Goal: Check status: Check status

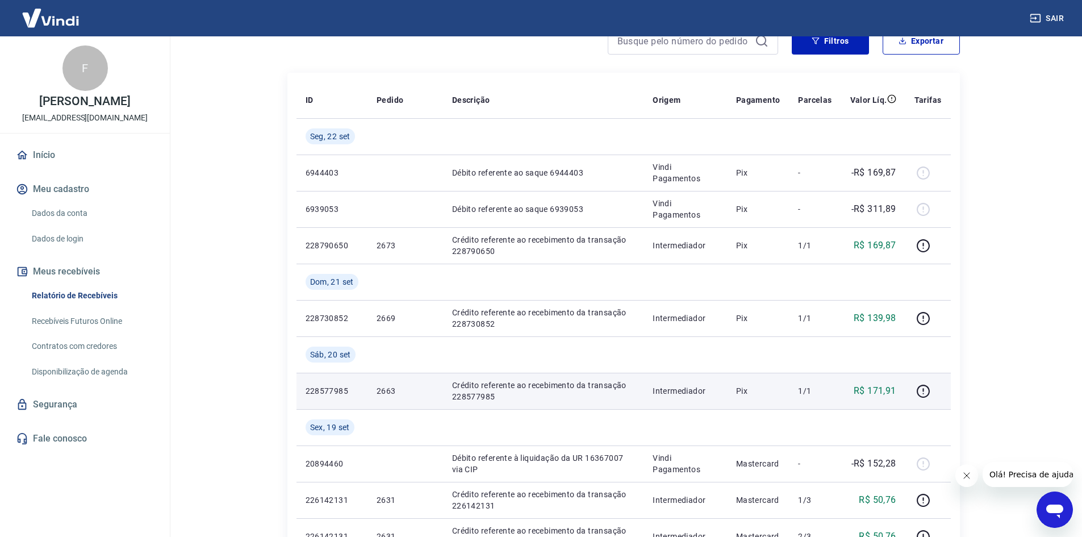
scroll to position [114, 0]
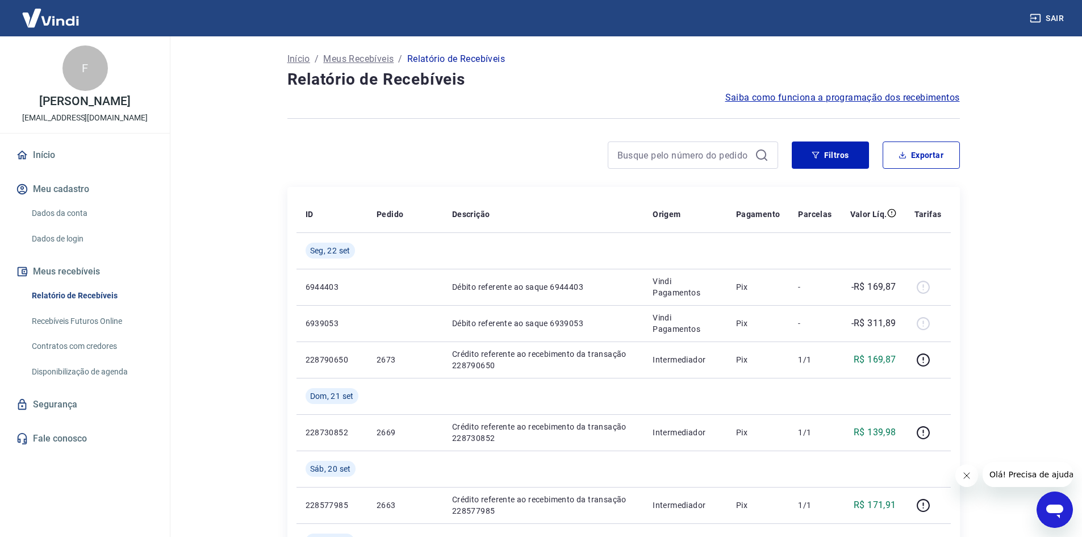
click at [966, 480] on button "Fechar mensagem da empresa" at bounding box center [966, 475] width 23 height 23
